Goal: Information Seeking & Learning: Learn about a topic

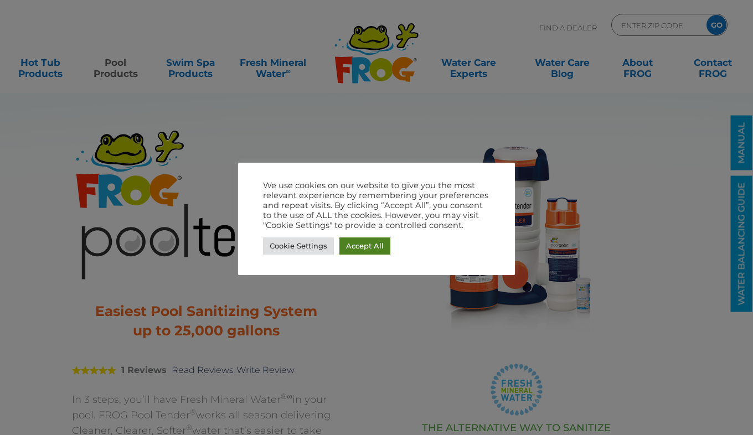
click at [356, 250] on link "Accept All" at bounding box center [364, 245] width 51 height 17
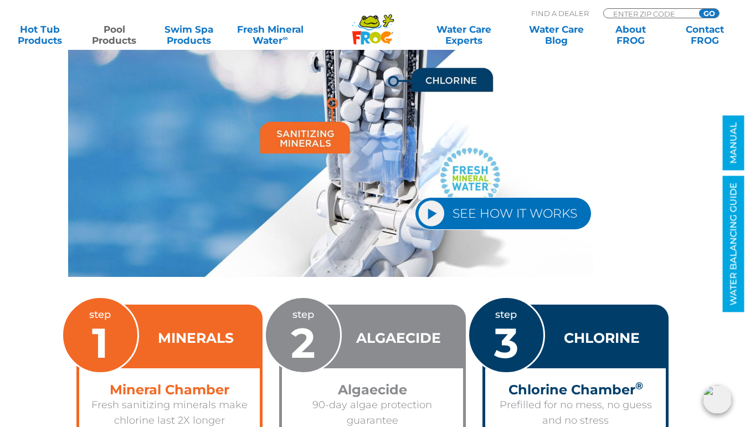
scroll to position [1491, 0]
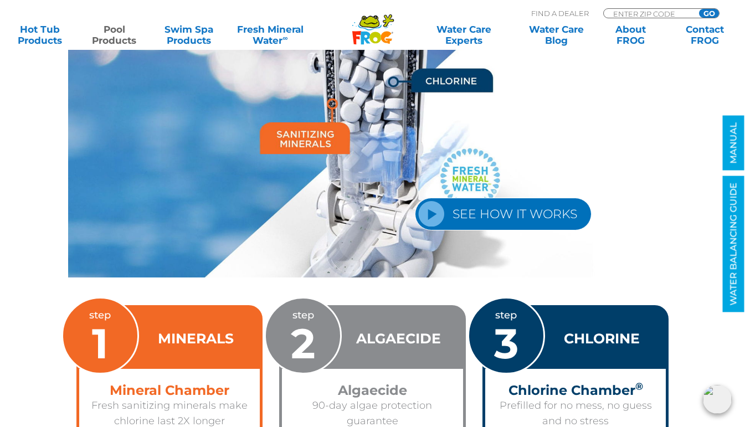
click at [569, 221] on link "SEE HOW IT WORKS" at bounding box center [503, 214] width 177 height 33
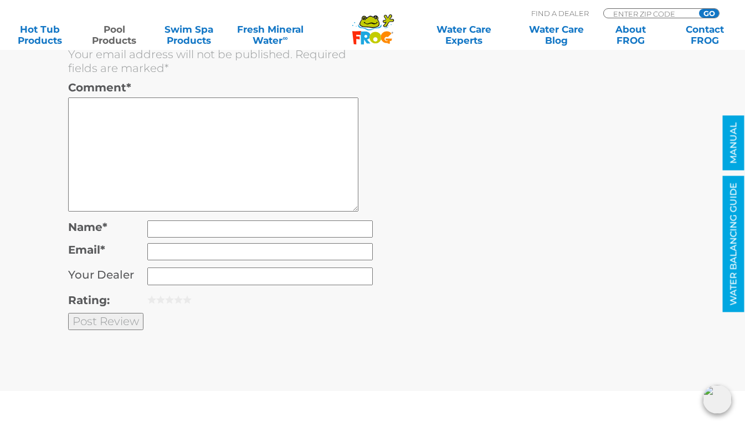
scroll to position [2836, 0]
click at [452, 197] on div "Leave a Review Cancel reply Your email address will not be published. Required …" at bounding box center [372, 166] width 609 height 340
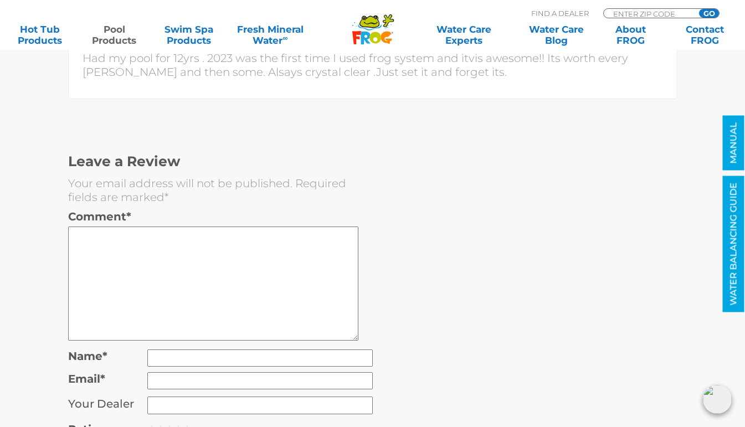
scroll to position [2703, 0]
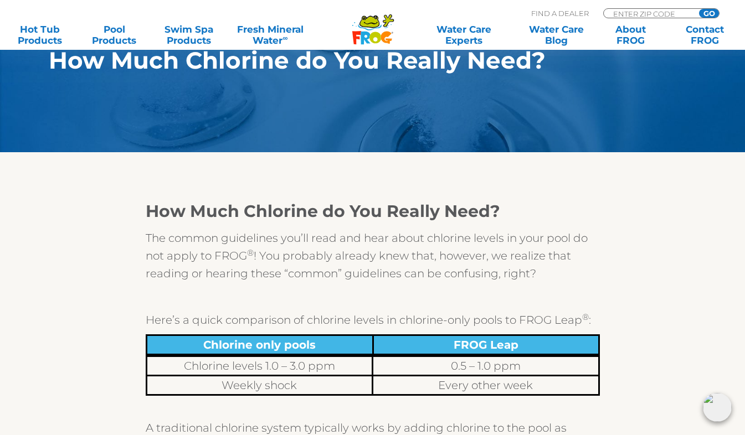
scroll to position [97, 0]
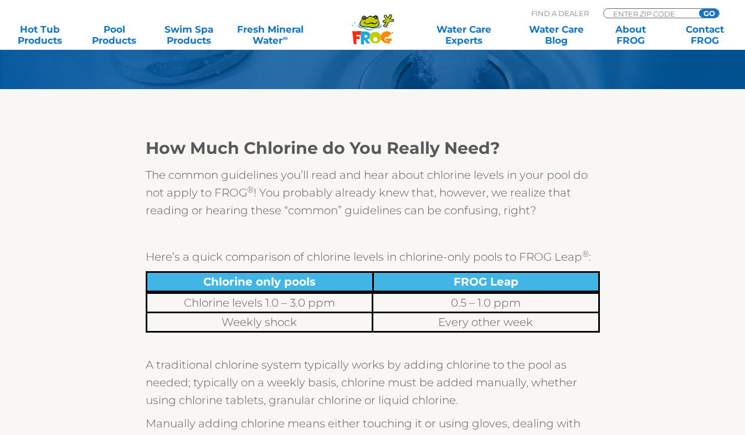
scroll to position [161, 0]
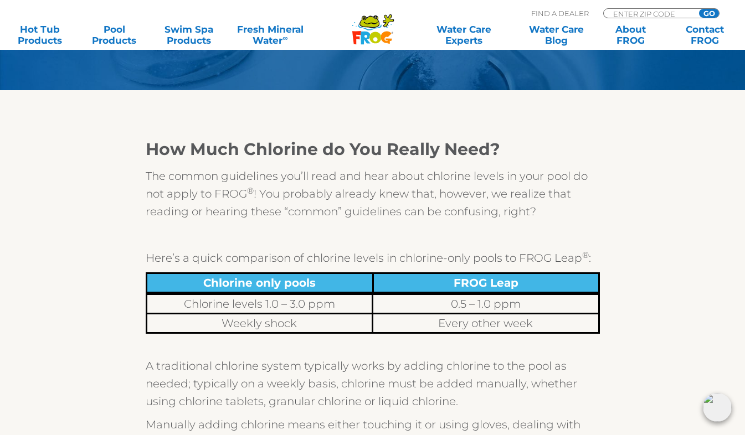
click at [343, 237] on p at bounding box center [373, 235] width 454 height 18
